Goal: Information Seeking & Learning: Learn about a topic

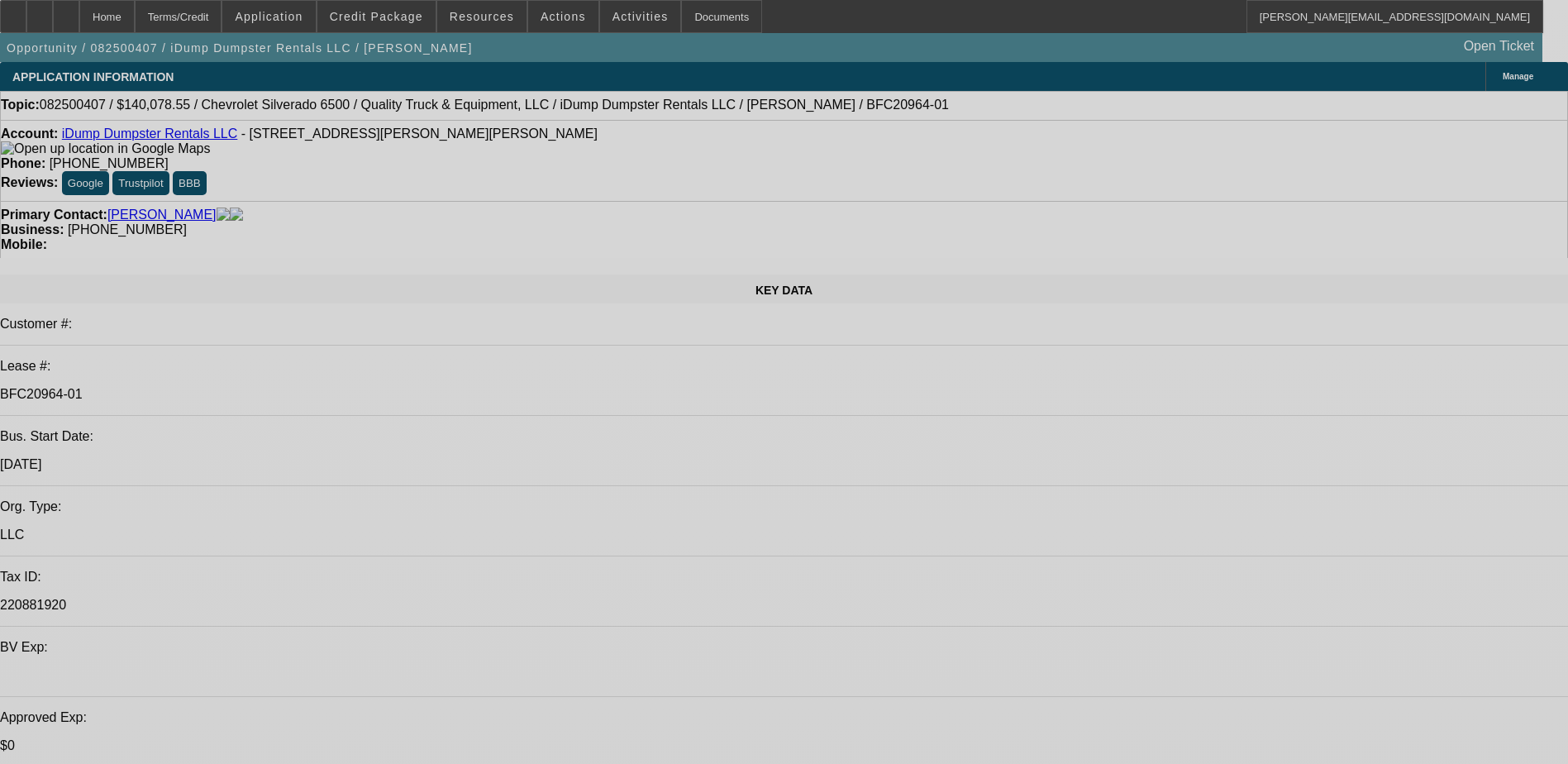
select select "0"
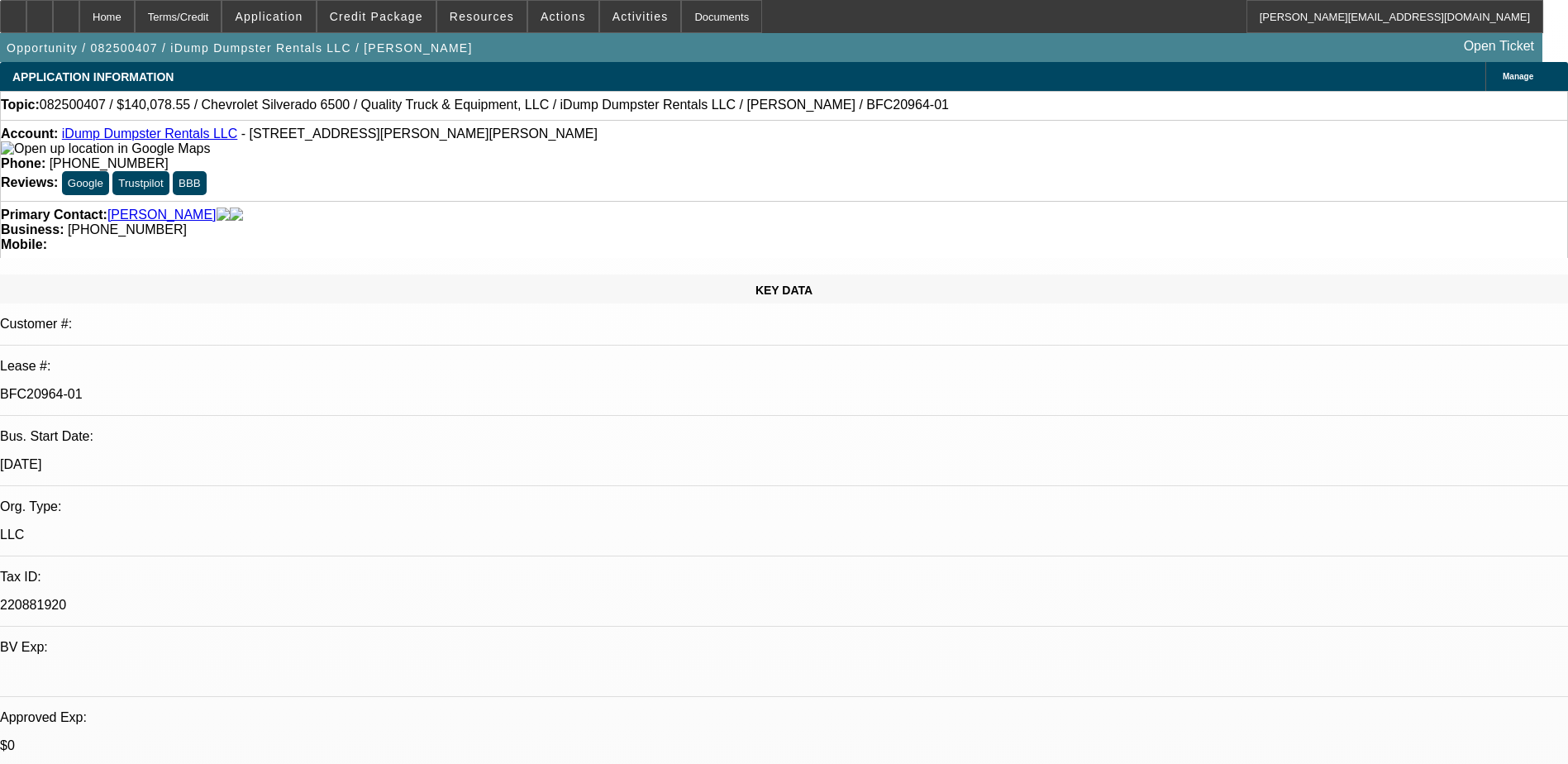
select select "0"
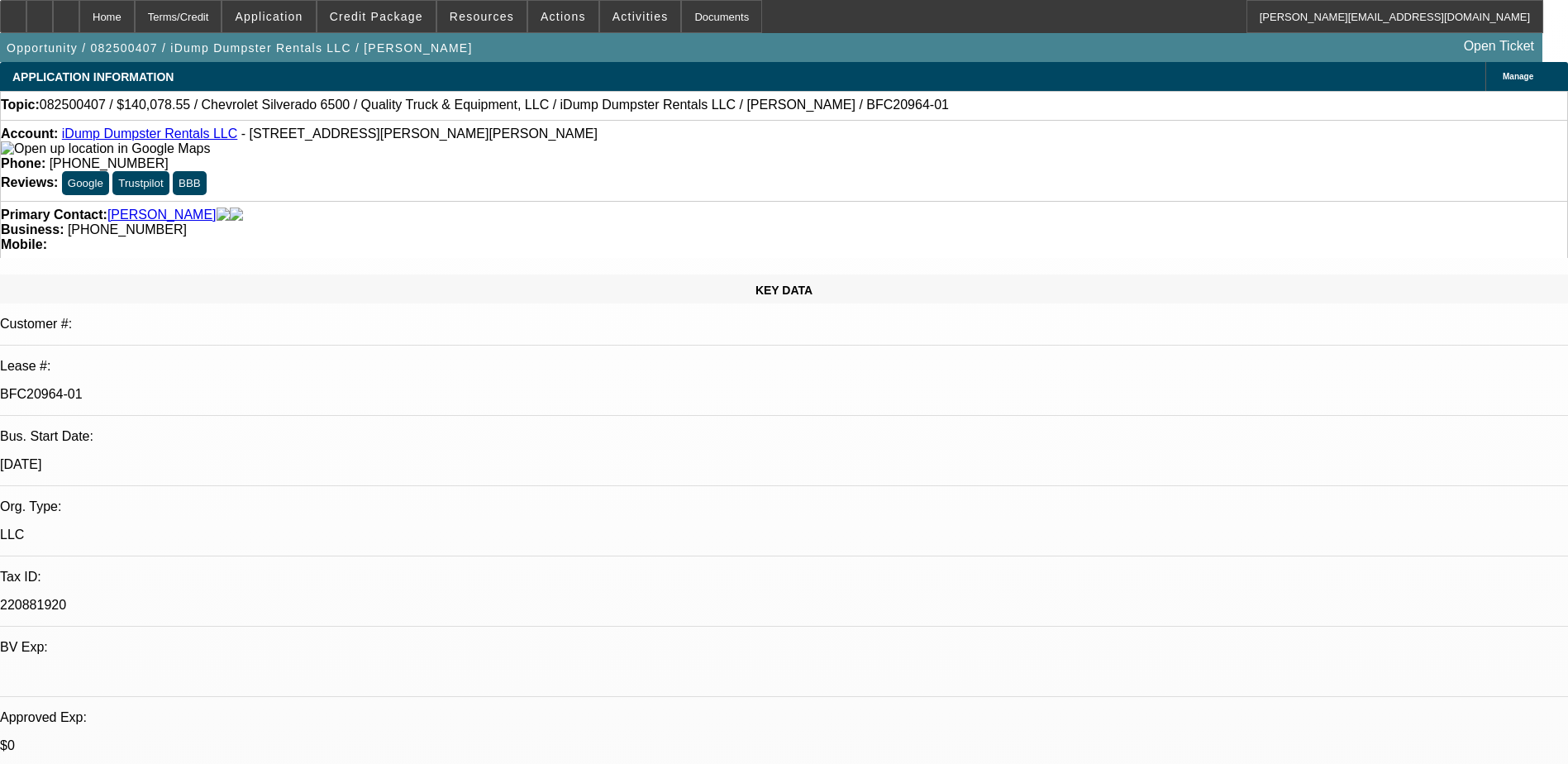
select select "0"
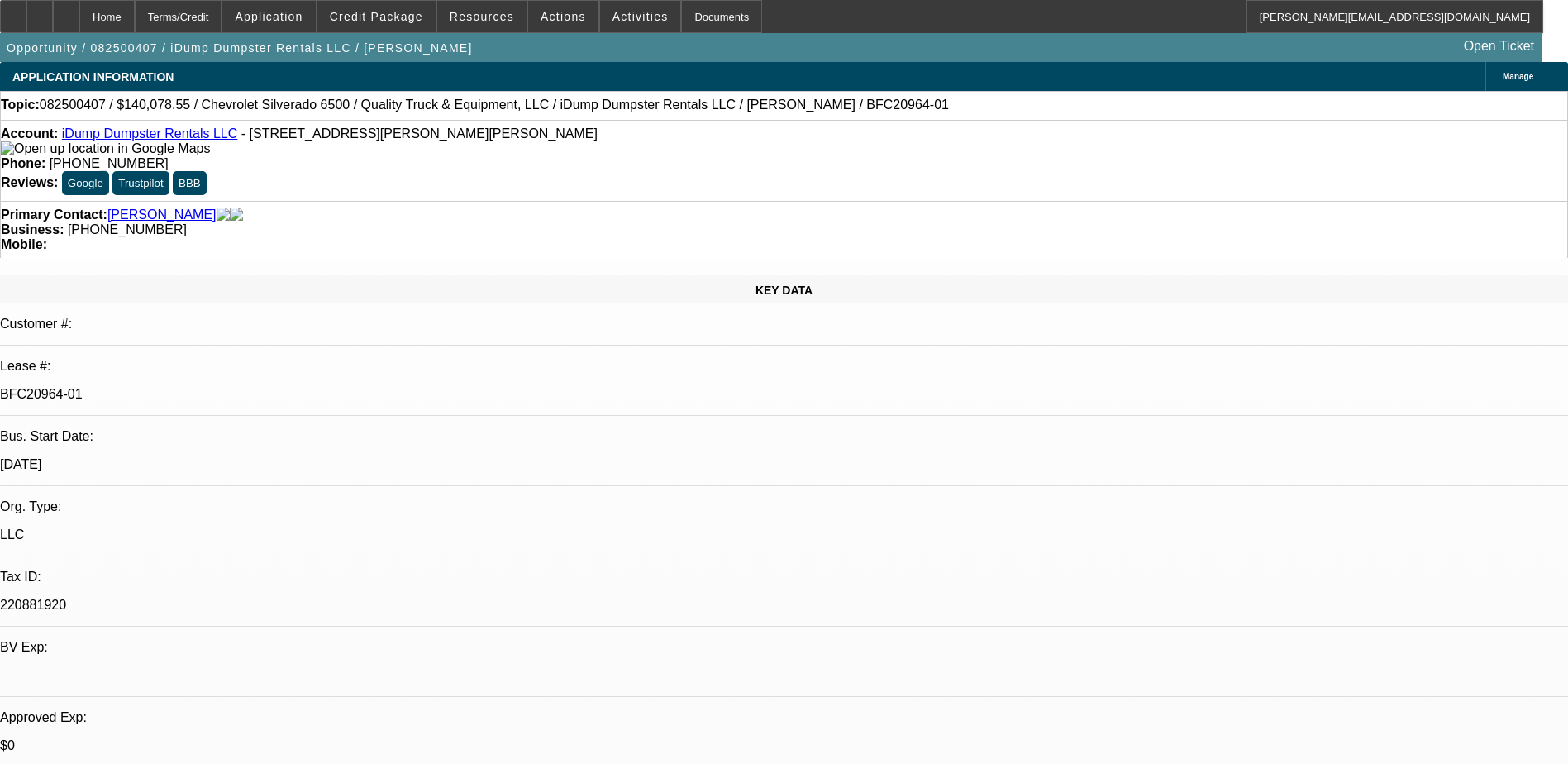
select select "0"
select select "1"
select select "6"
select select "1"
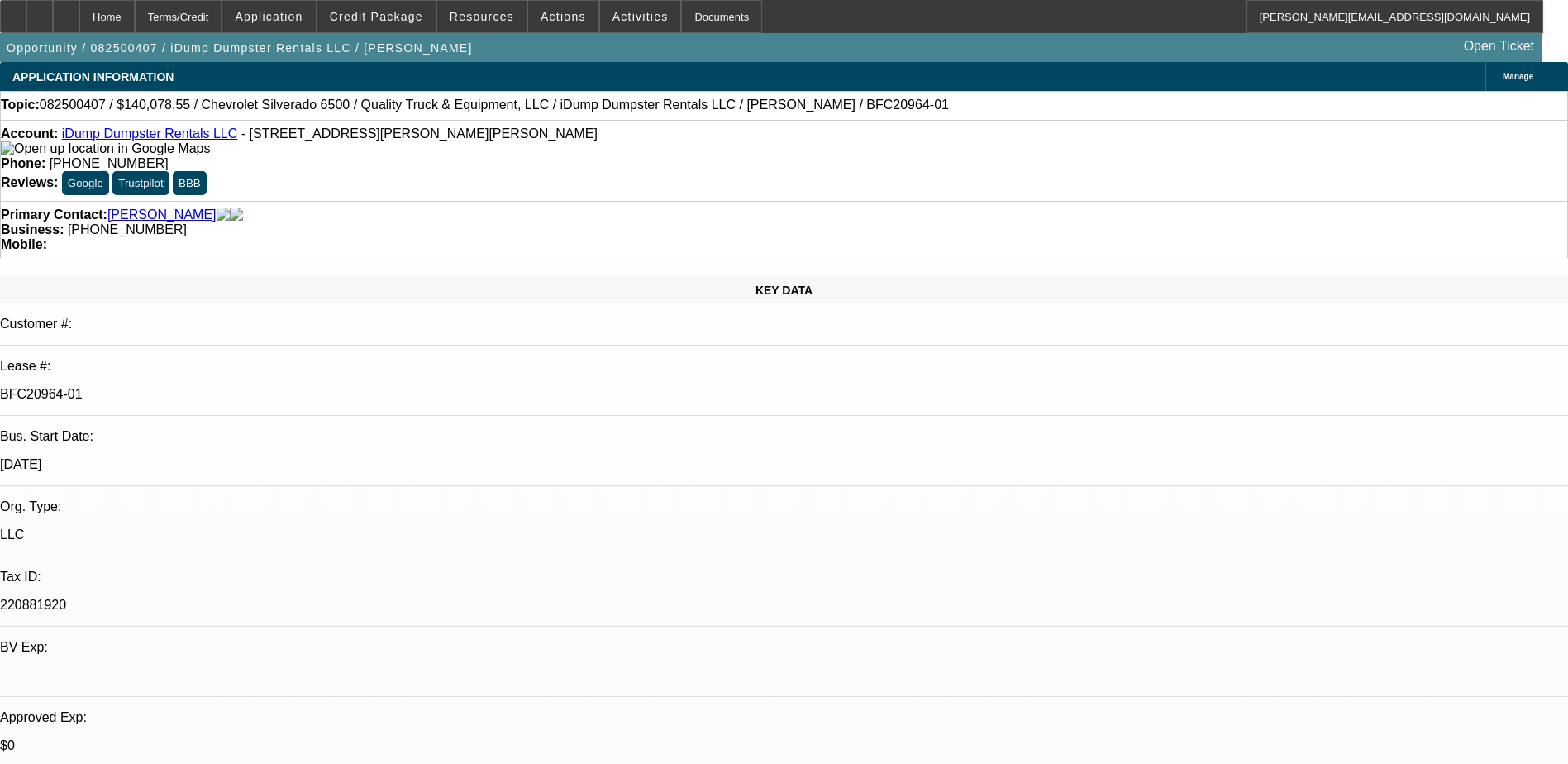
select select "1"
select select "6"
select select "1"
select select "6"
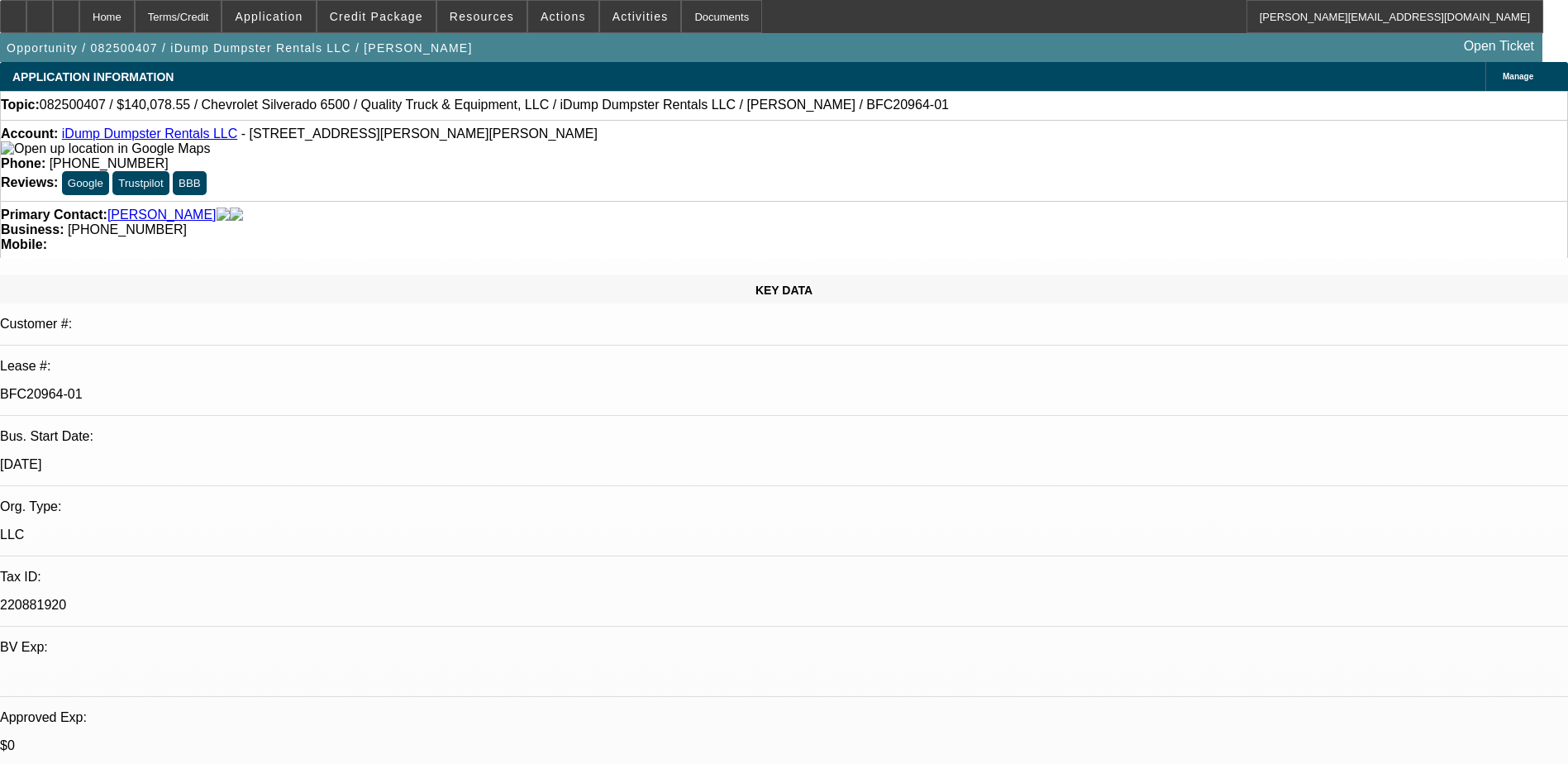
select select "1"
select select "6"
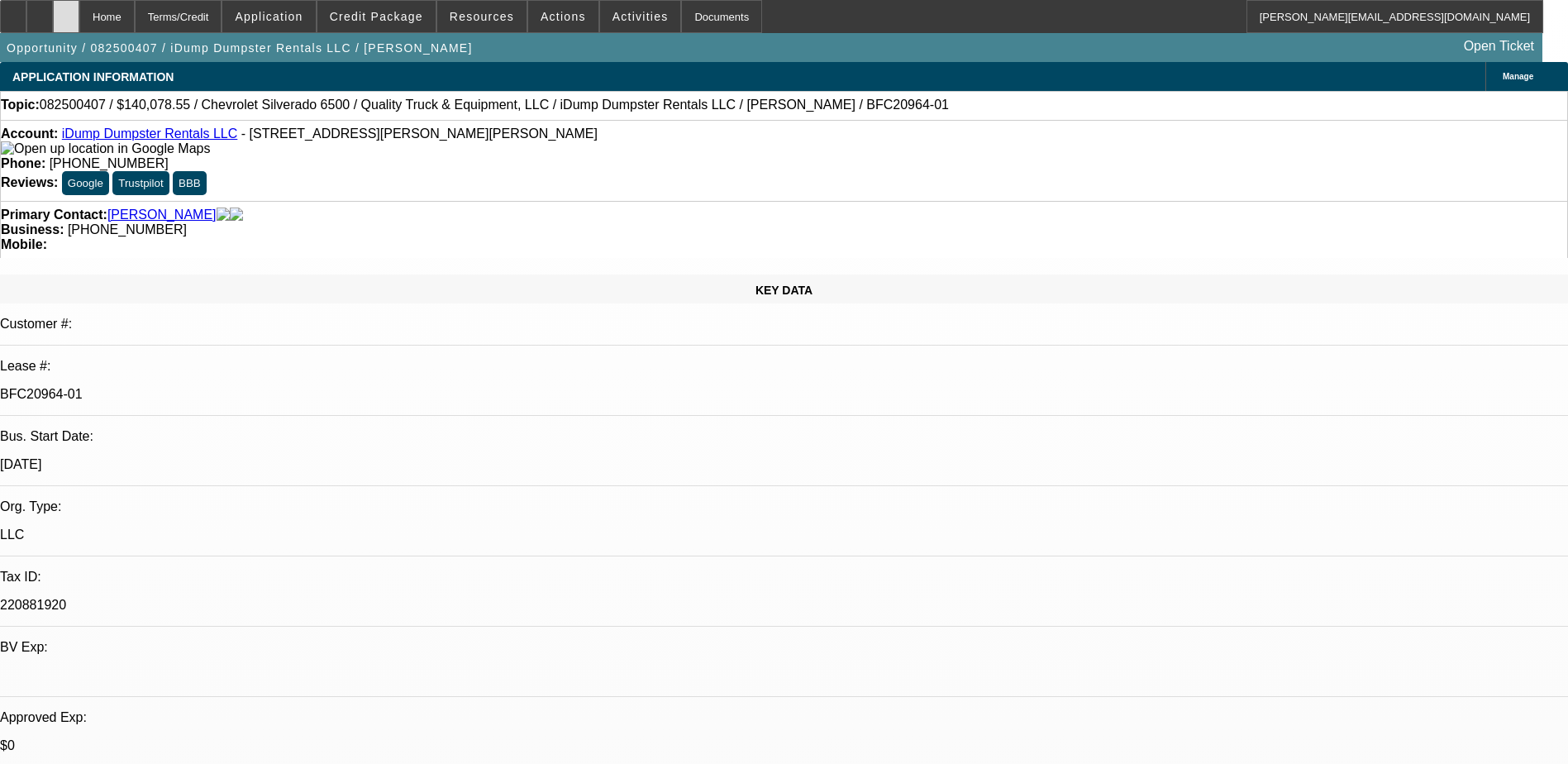
click at [66, 11] on icon at bounding box center [66, 11] width 0 height 0
select select "0"
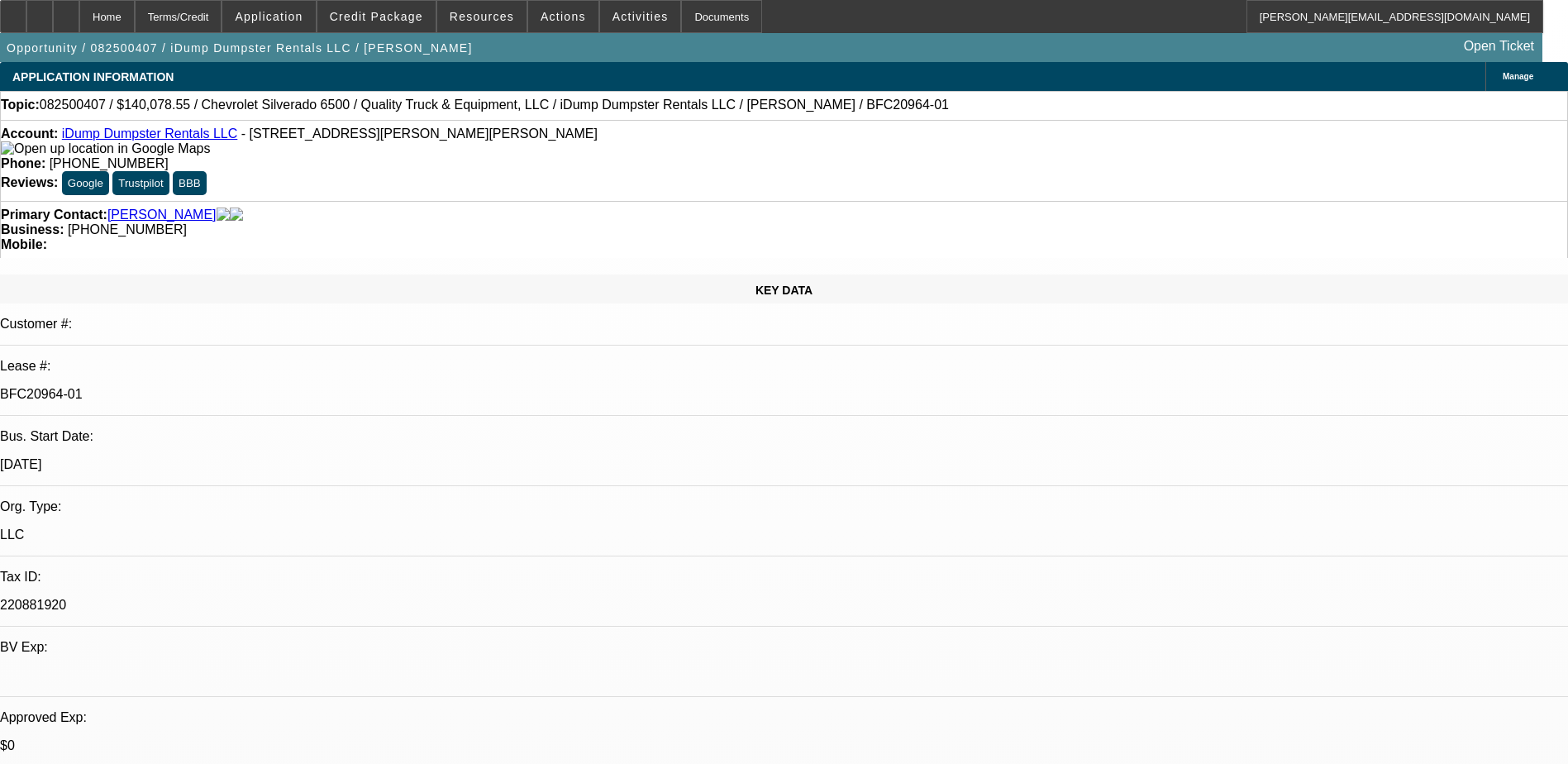
select select "0"
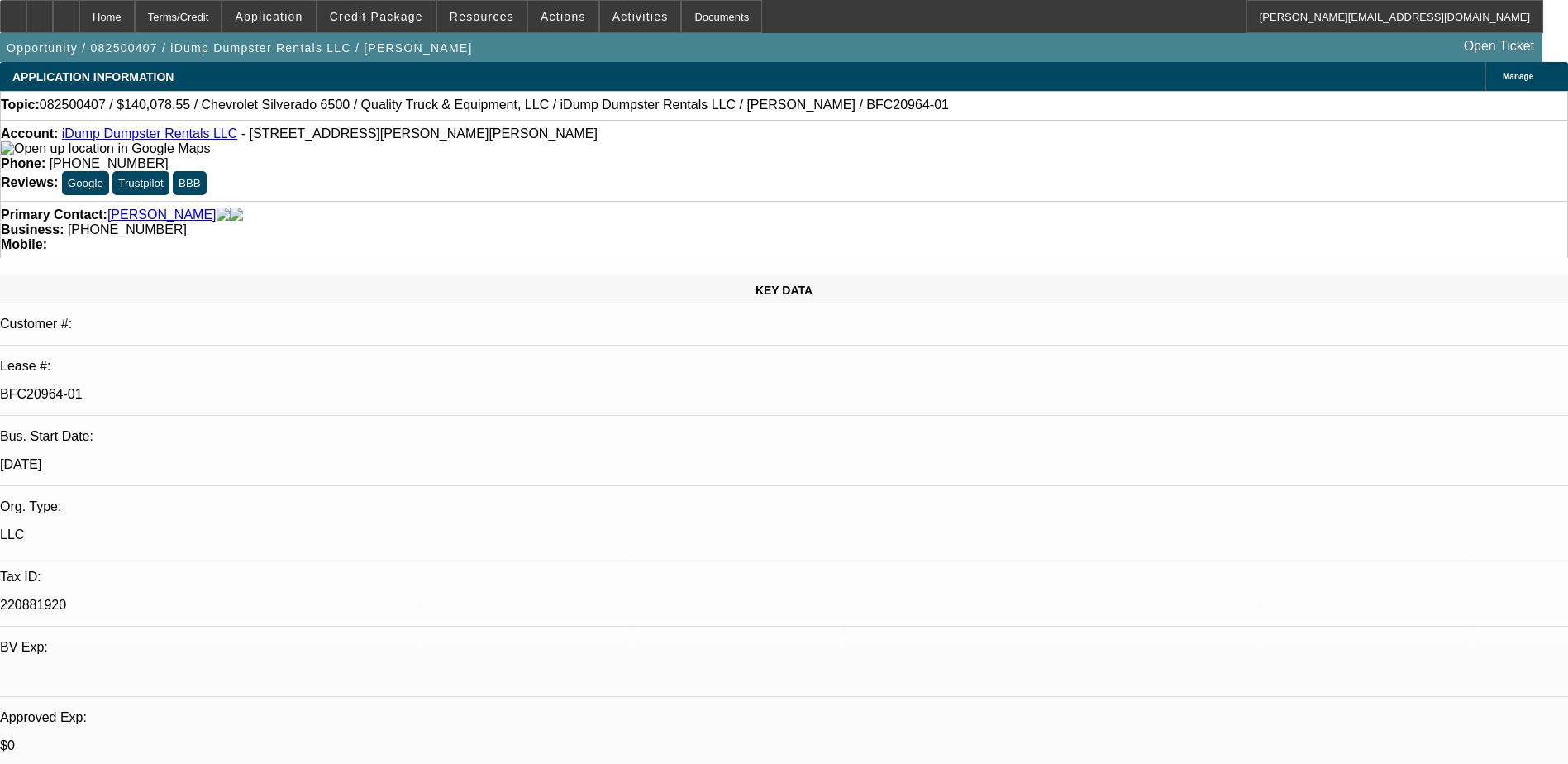
select select "0"
select select "1"
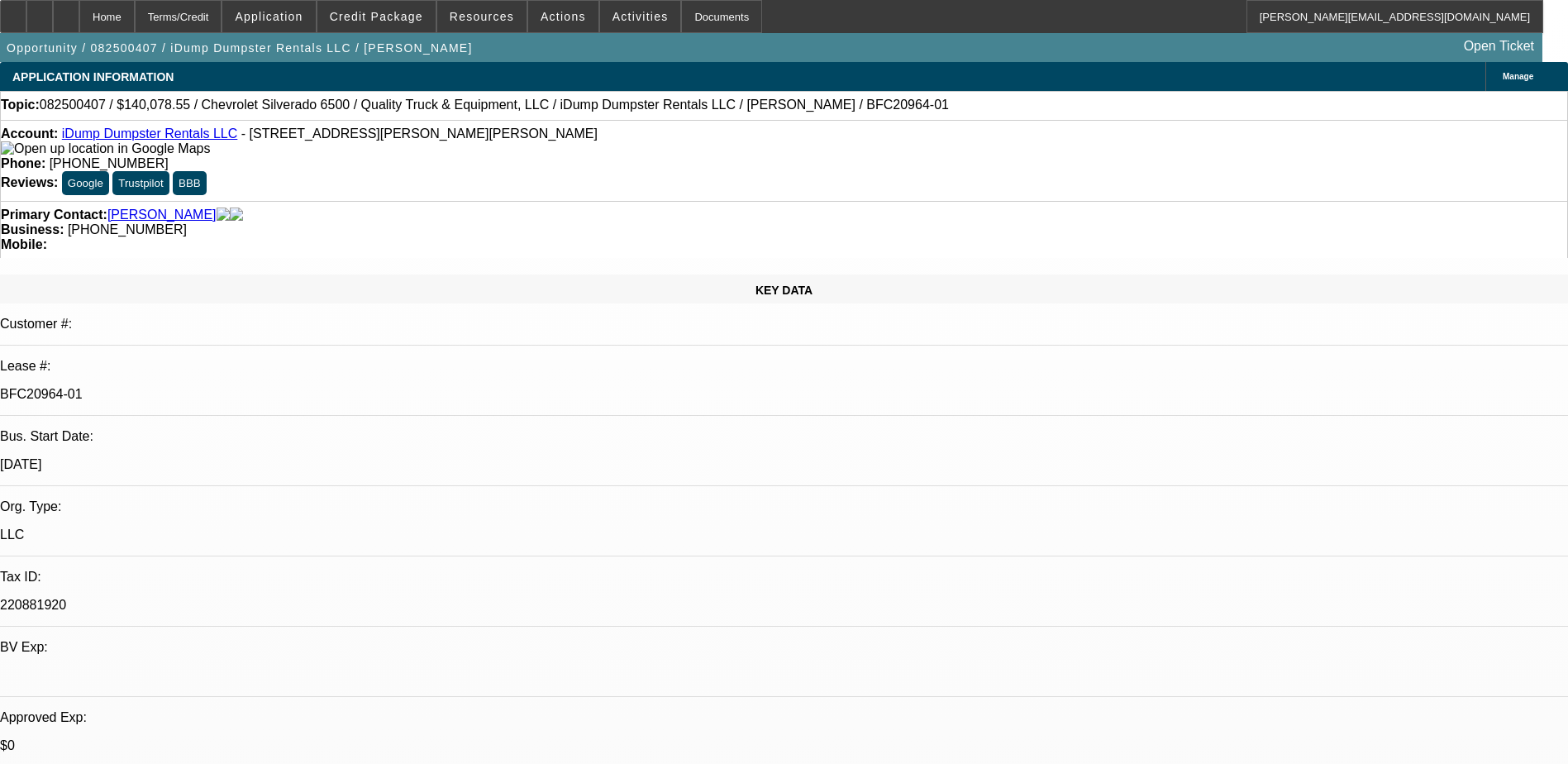
select select "6"
select select "1"
select select "6"
select select "1"
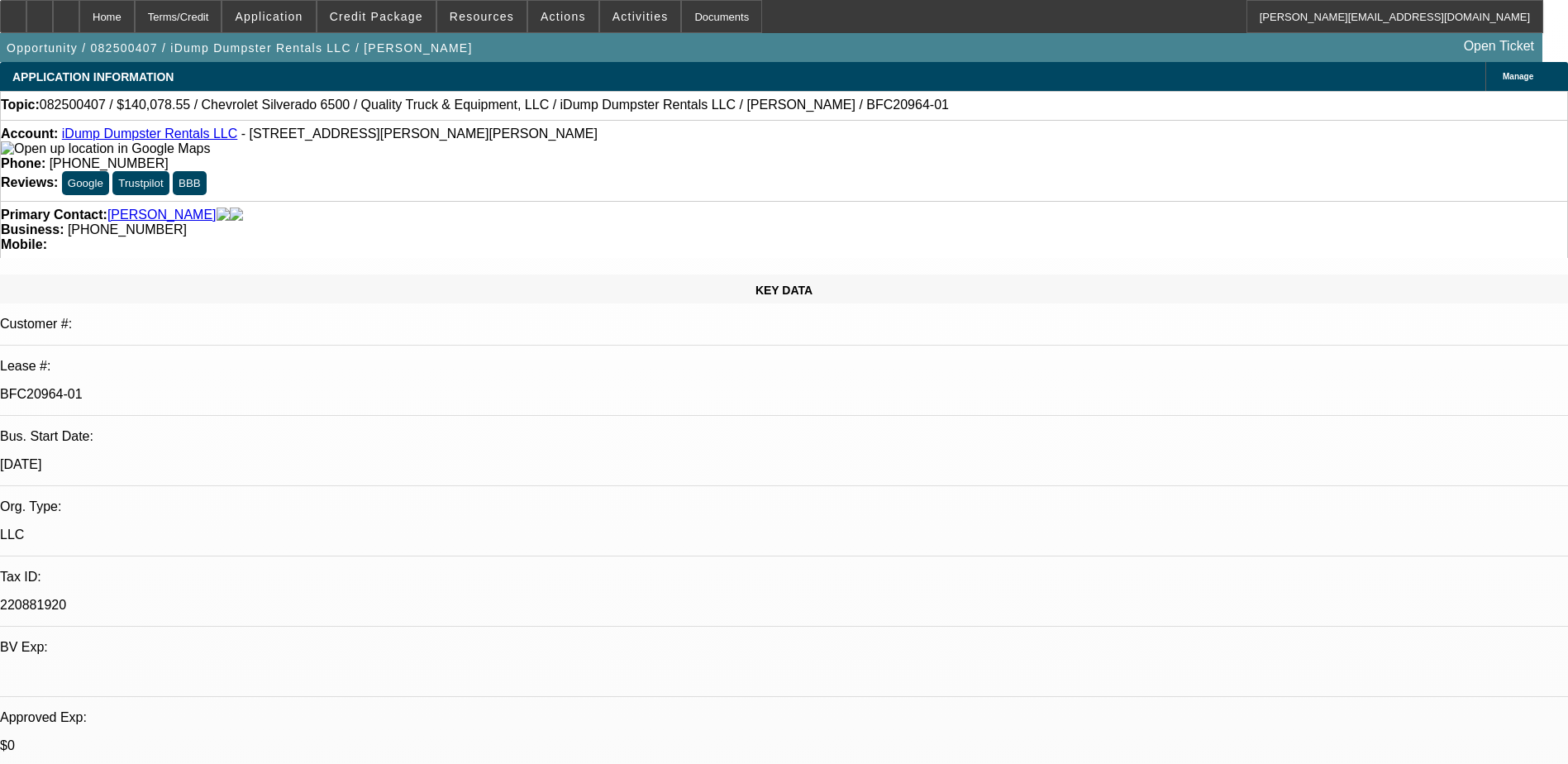
select select "1"
select select "6"
select select "1"
select select "6"
